Goal: Transaction & Acquisition: Book appointment/travel/reservation

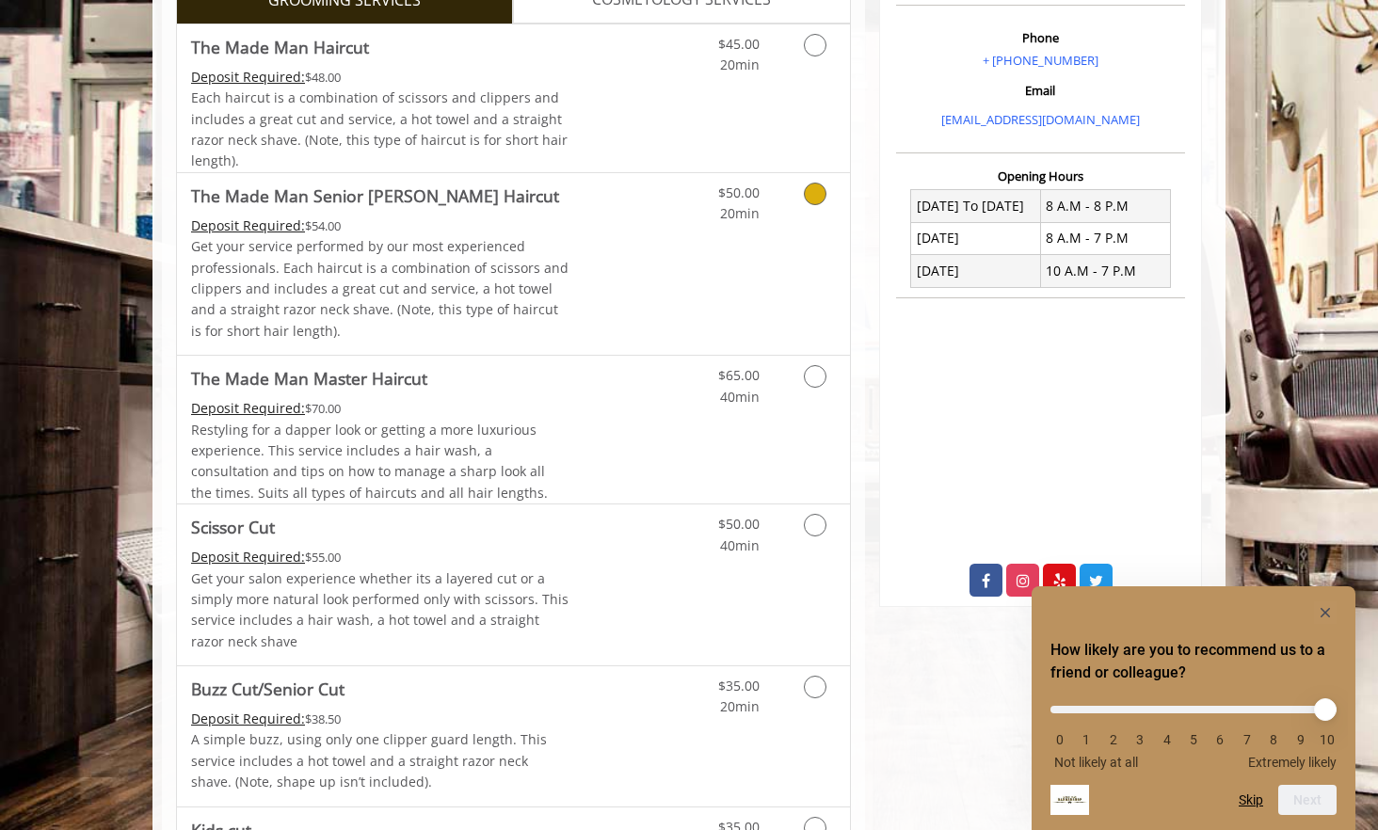
scroll to position [565, 0]
click at [821, 529] on icon "Grooming services" at bounding box center [815, 524] width 23 height 23
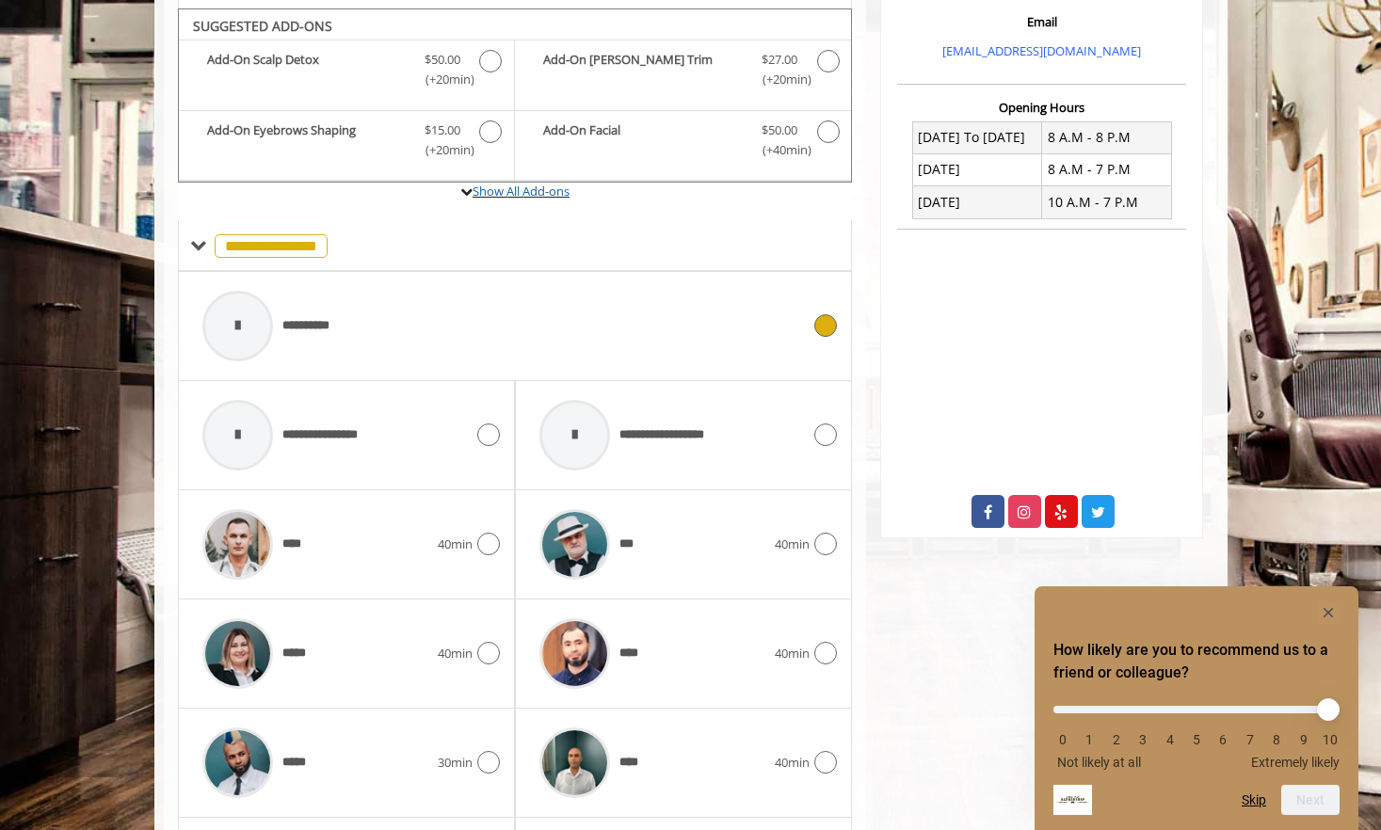
scroll to position [641, 0]
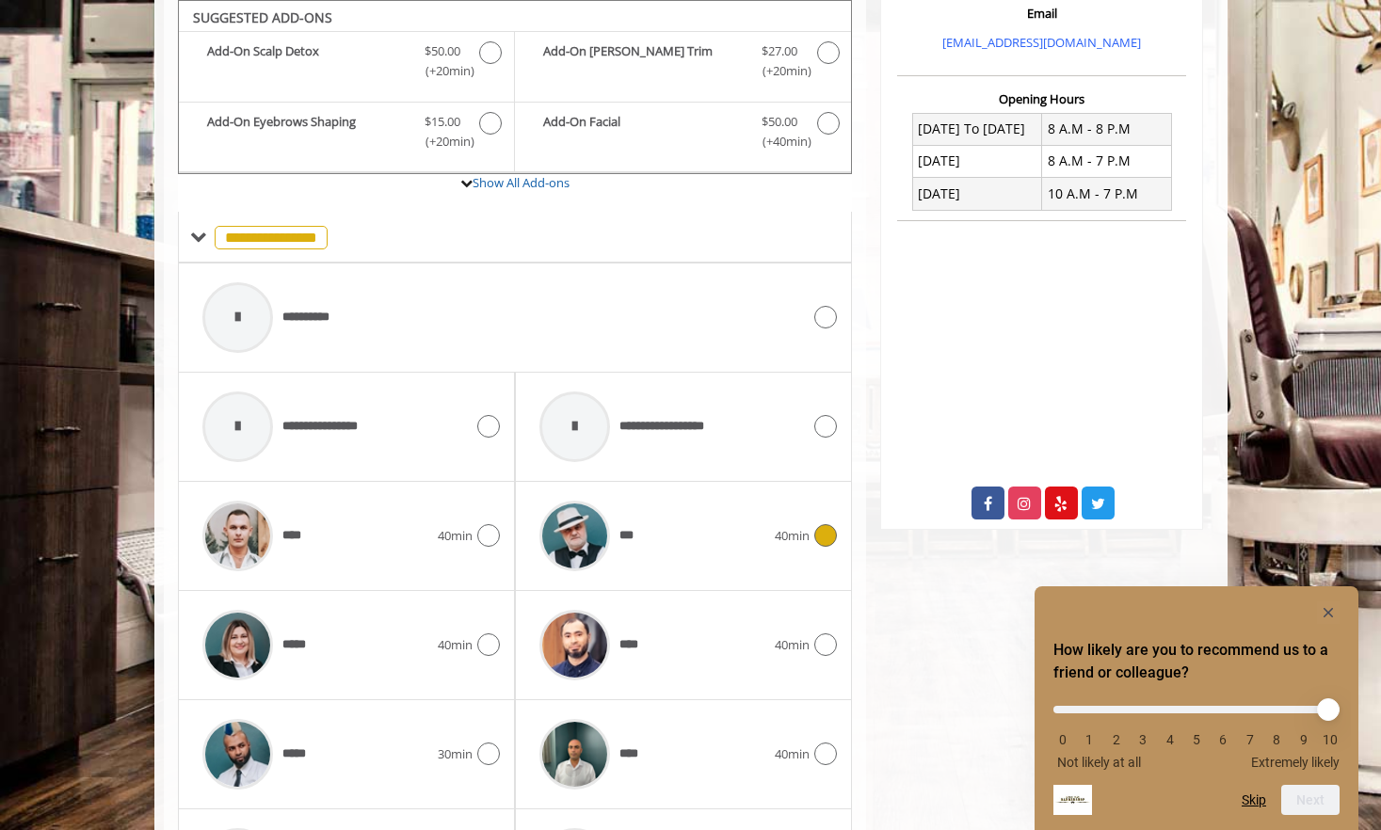
click at [822, 547] on div at bounding box center [822, 535] width 27 height 23
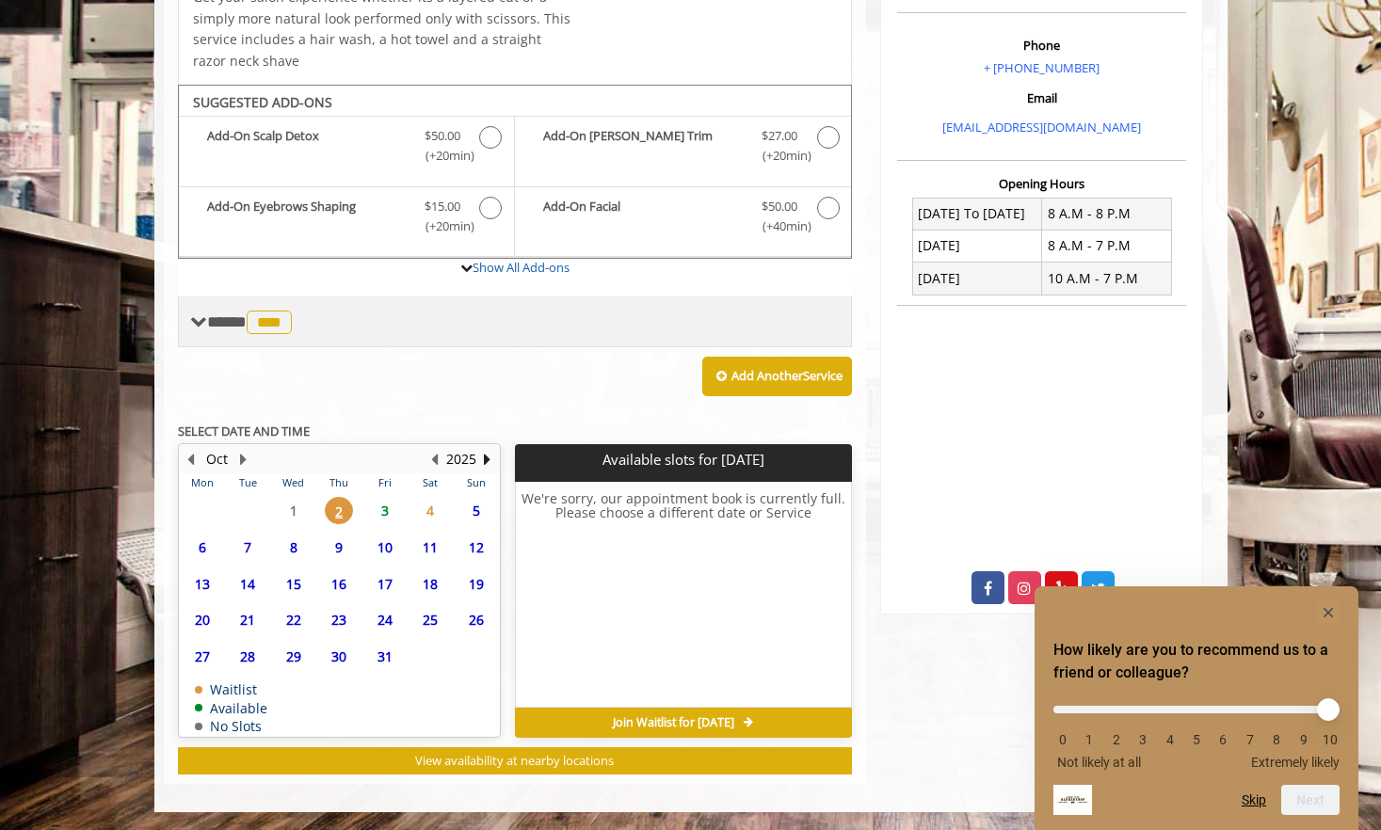
scroll to position [557, 0]
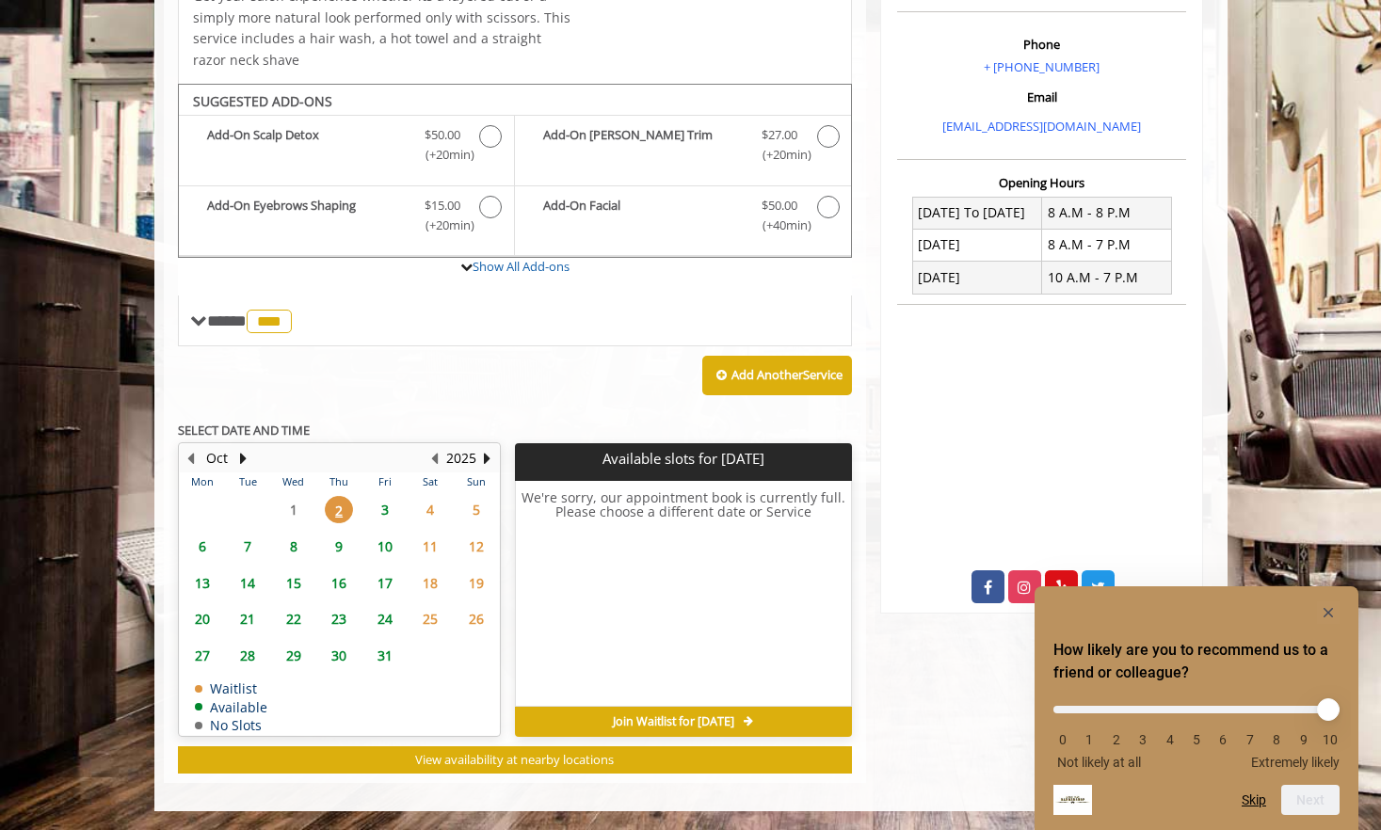
click at [389, 549] on span "10" at bounding box center [385, 546] width 28 height 27
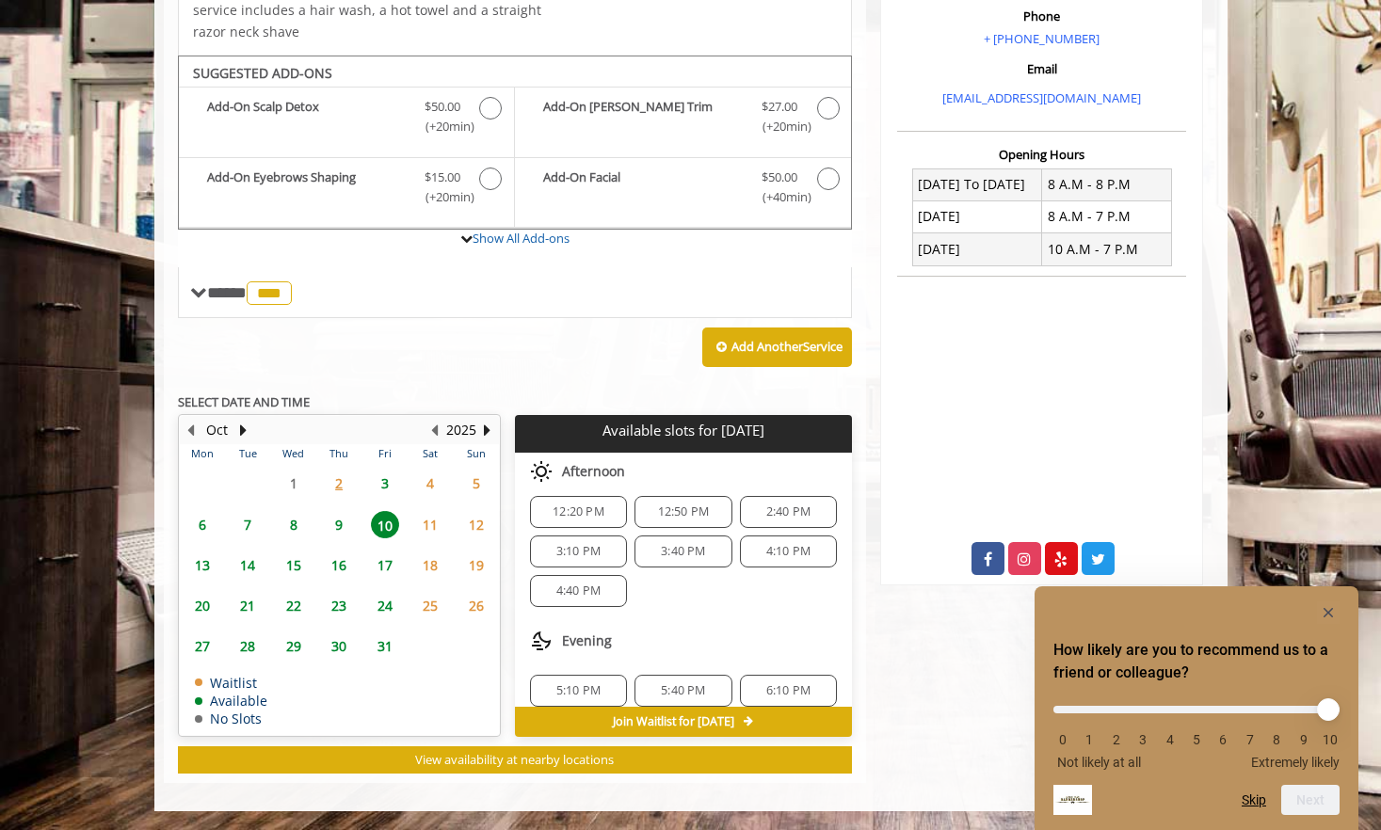
scroll to position [203, 0]
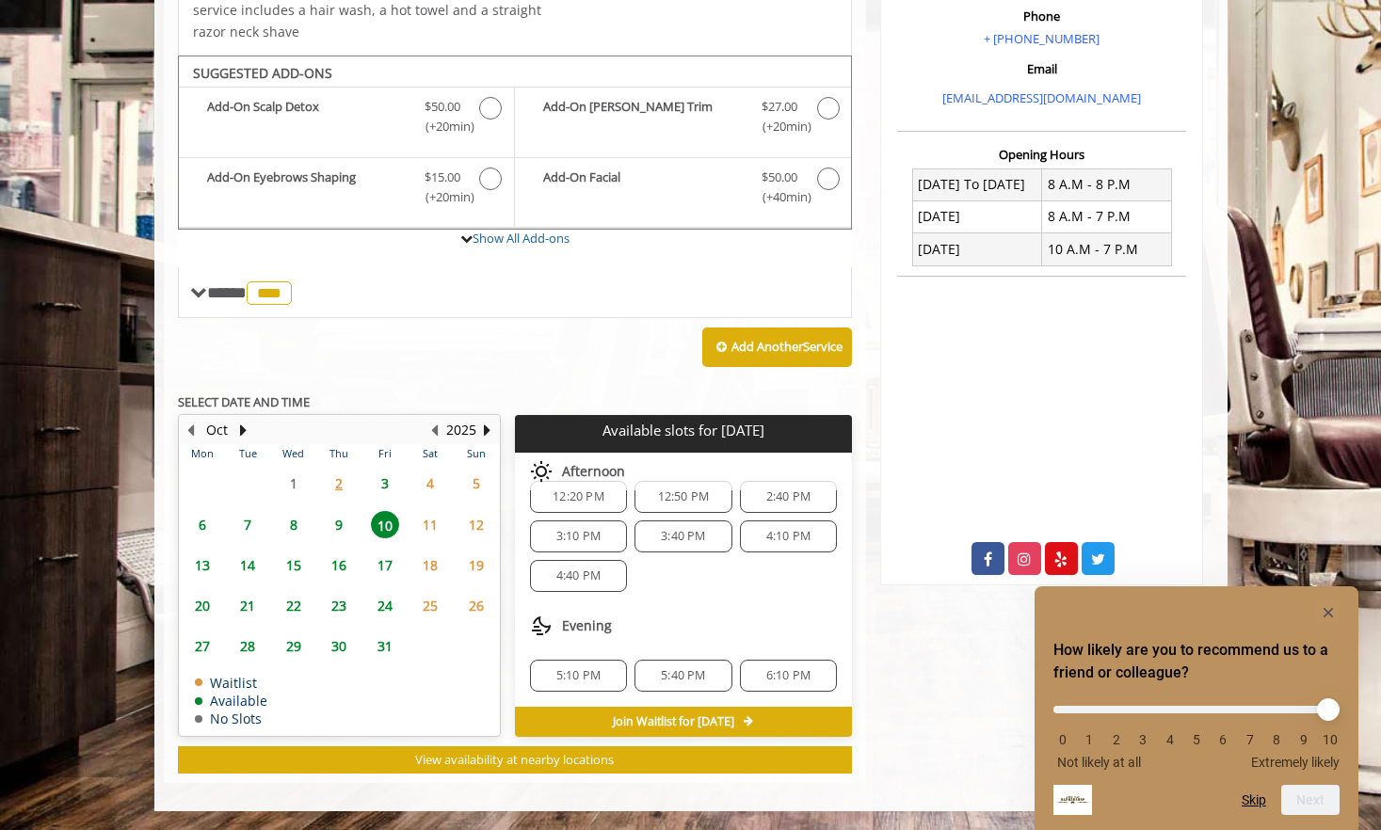
click at [774, 679] on span "6:10 PM" at bounding box center [788, 675] width 44 height 15
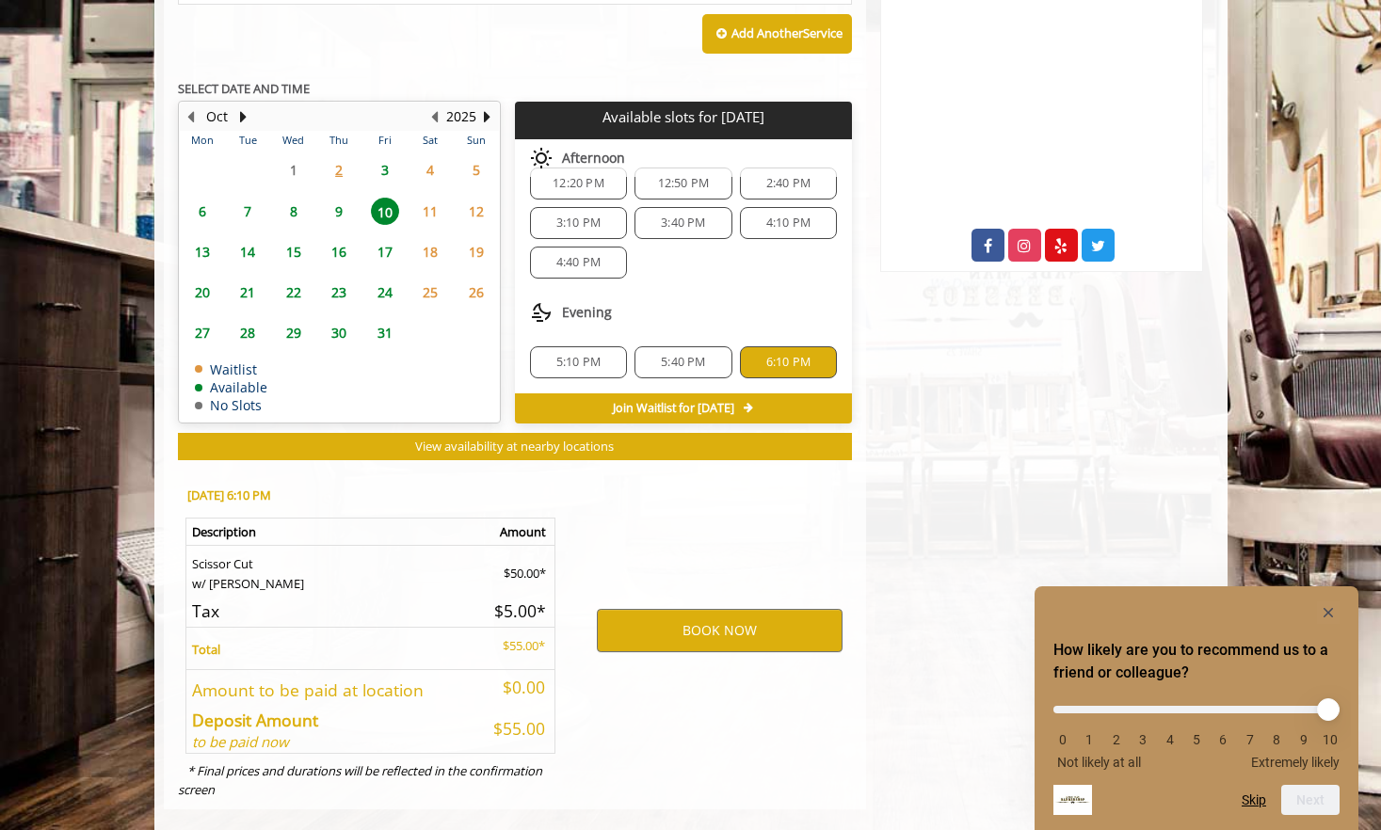
scroll to position [925, 0]
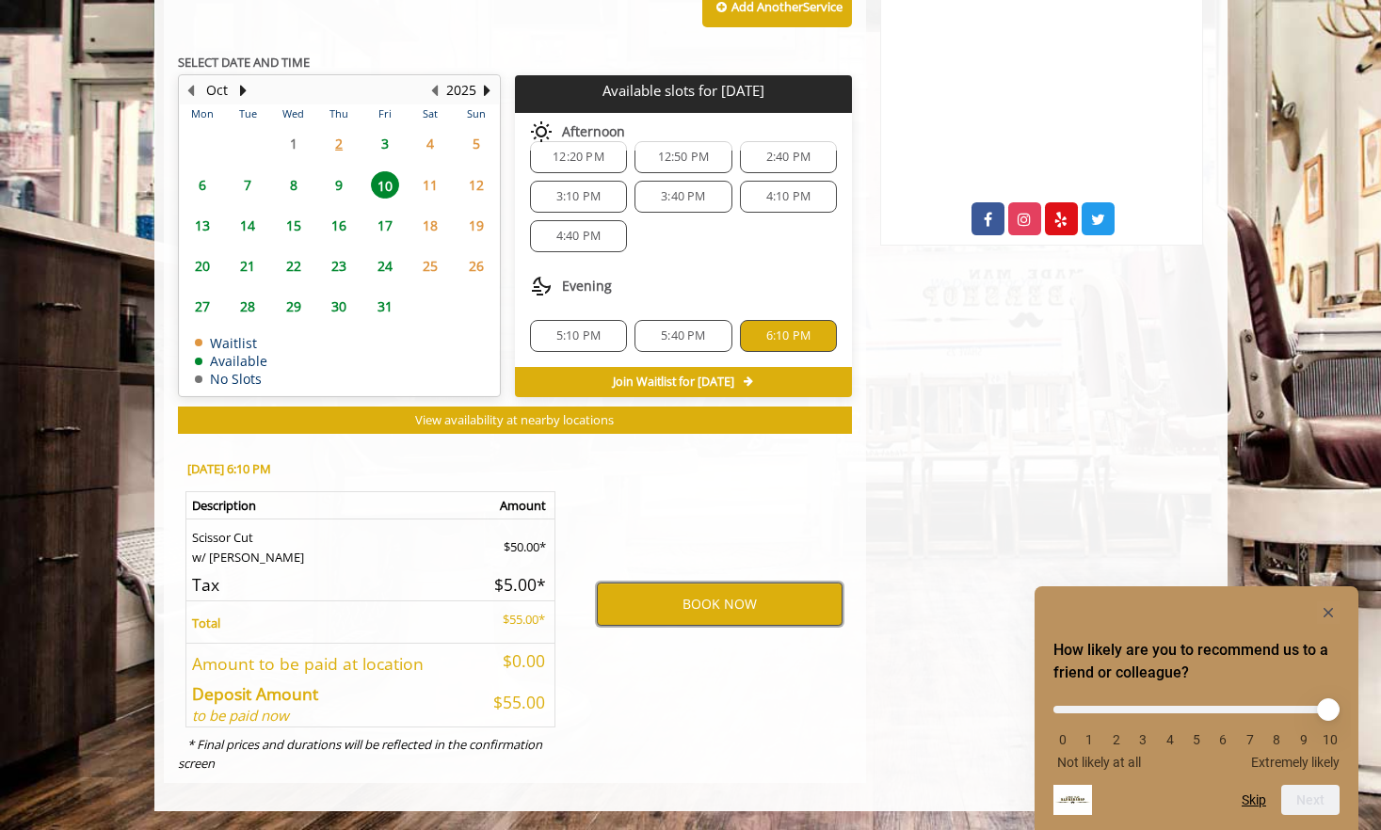
click at [755, 608] on button "BOOK NOW" at bounding box center [720, 604] width 246 height 43
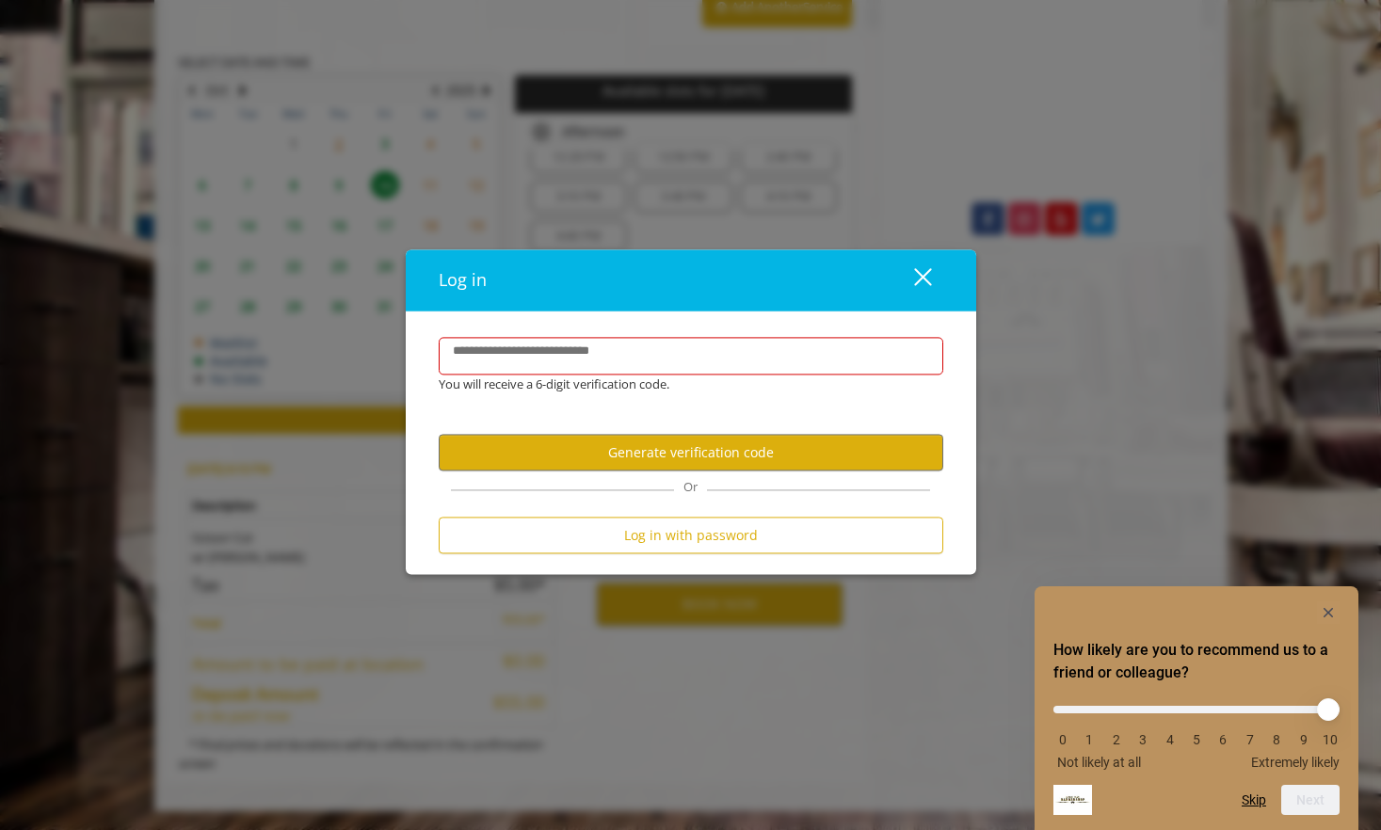
click at [931, 280] on button "close" at bounding box center [911, 280] width 64 height 39
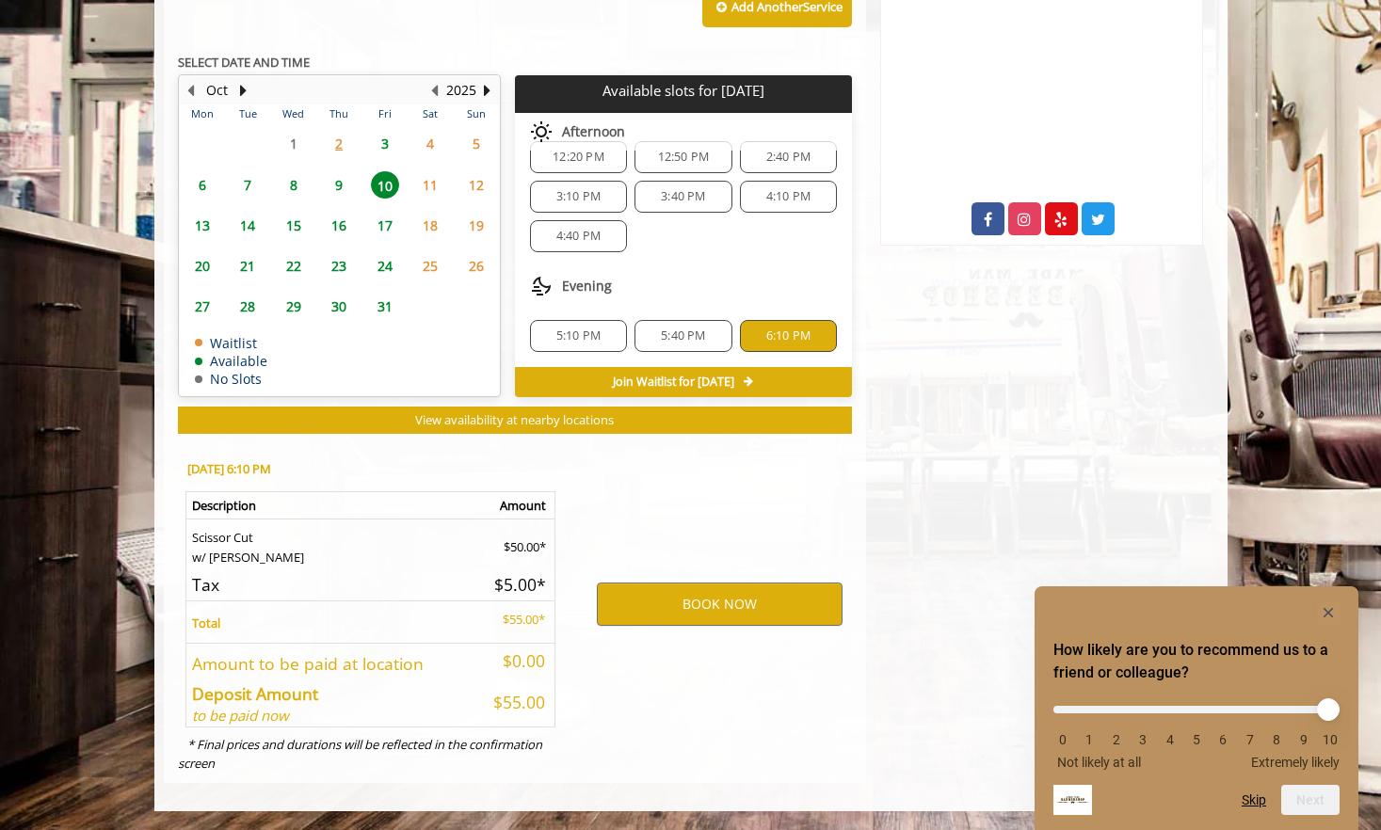
scroll to position [0, 0]
